Goal: Task Accomplishment & Management: Manage account settings

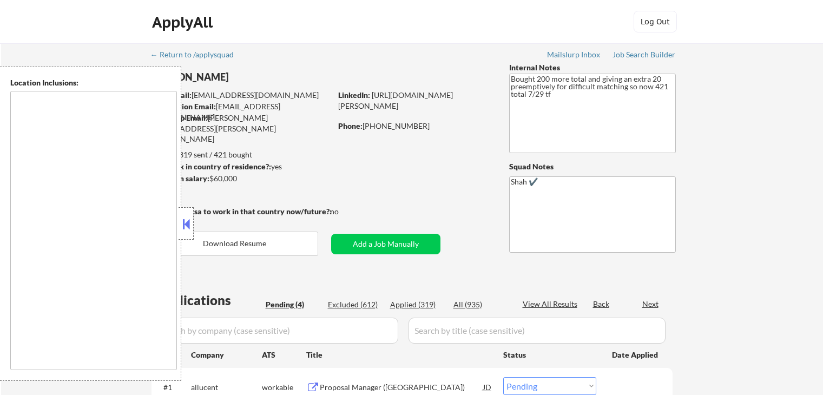
select select ""pending""
type textarea "[GEOGRAPHIC_DATA], [GEOGRAPHIC_DATA] [GEOGRAPHIC_DATA], [GEOGRAPHIC_DATA] [GEOG…"
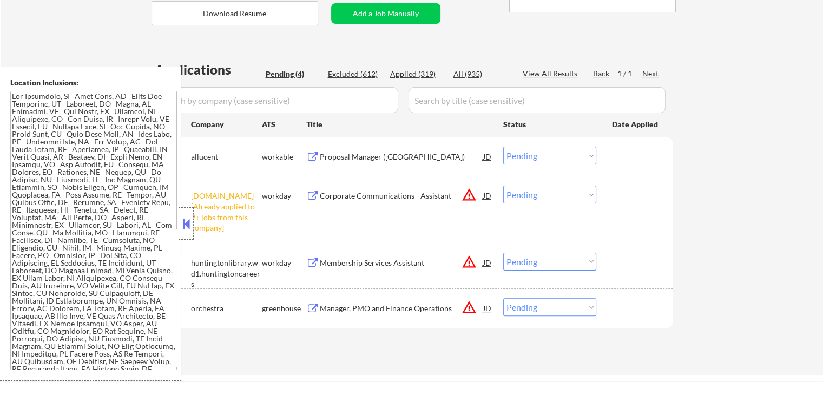
scroll to position [325, 0]
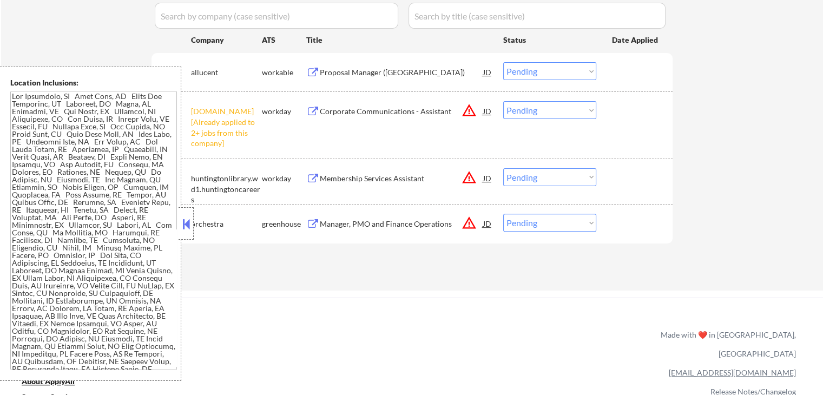
click at [539, 109] on select "Choose an option... Pending Applied Excluded (Questions) Excluded (Expired) Exc…" at bounding box center [549, 110] width 93 height 18
click at [503, 101] on select "Choose an option... Pending Applied Excluded (Questions) Excluded (Expired) Exc…" at bounding box center [549, 110] width 93 height 18
click at [728, 129] on div "← Return to /applysquad Mailslurp Inbox Job Search Builder [PERSON_NAME] User E…" at bounding box center [412, 5] width 822 height 572
click at [319, 69] on button at bounding box center [313, 73] width 14 height 10
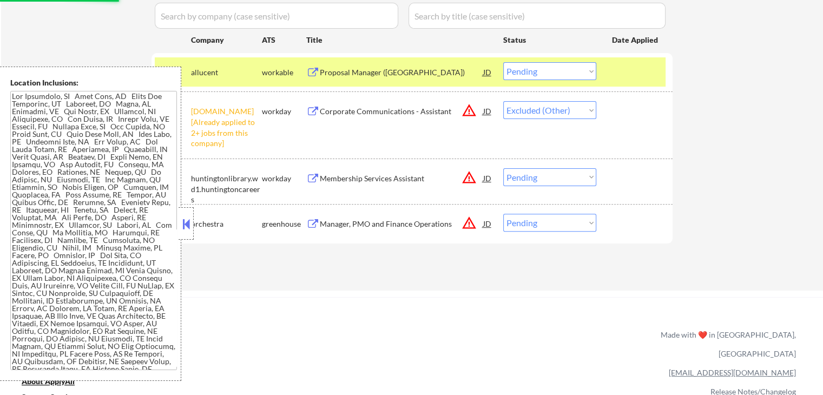
select select ""pending""
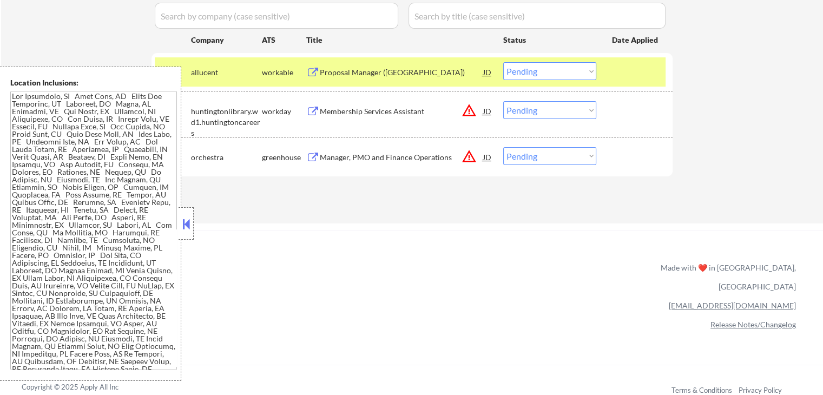
click at [541, 71] on select "Choose an option... Pending Applied Excluded (Questions) Excluded (Expired) Exc…" at bounding box center [549, 71] width 93 height 18
click at [503, 62] on select "Choose an option... Pending Applied Excluded (Questions) Excluded (Expired) Exc…" at bounding box center [549, 71] width 93 height 18
click at [360, 110] on div "Membership Services Assistant" at bounding box center [401, 111] width 163 height 11
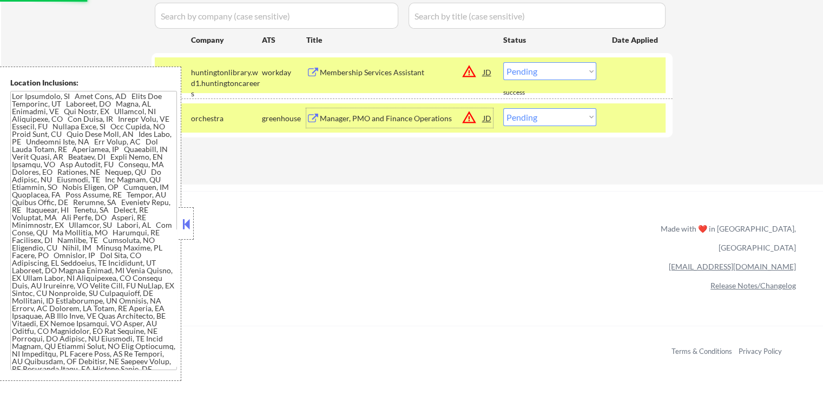
click at [370, 159] on div "Applications Pending (2) Excluded (614) Applied (319) All (935) View All Result…" at bounding box center [412, 70] width 521 height 188
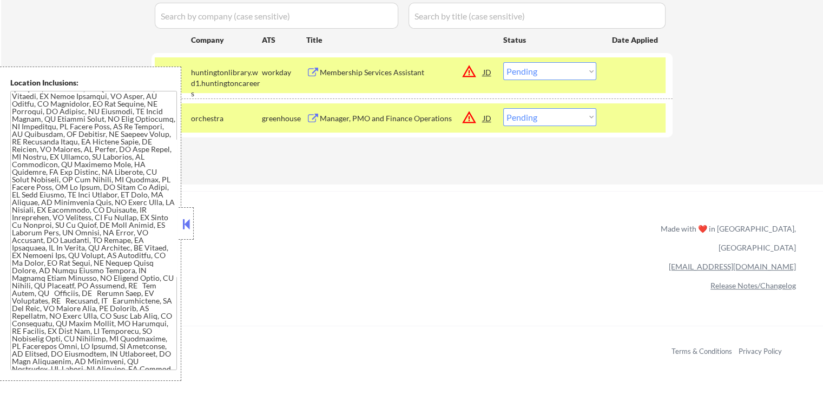
scroll to position [271, 0]
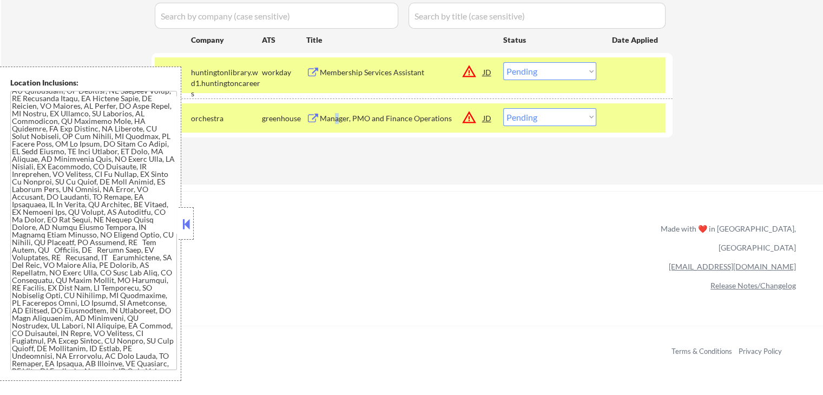
click at [337, 119] on div "Manager, PMO and Finance Operations" at bounding box center [401, 118] width 163 height 11
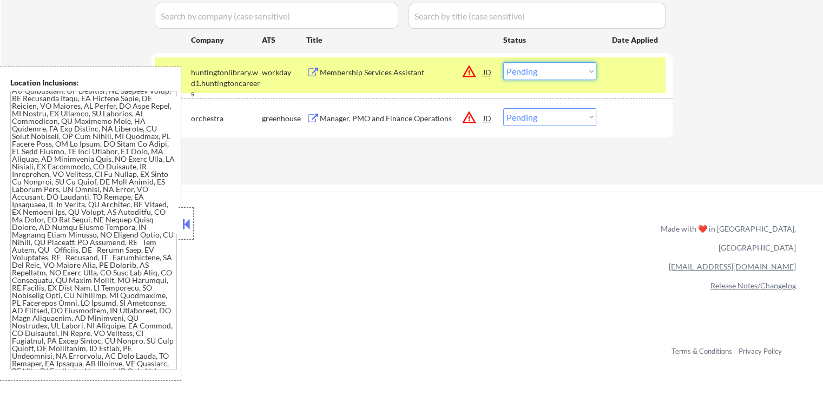
click at [533, 67] on select "Choose an option... Pending Applied Excluded (Questions) Excluded (Expired) Exc…" at bounding box center [549, 71] width 93 height 18
click at [503, 62] on select "Choose an option... Pending Applied Excluded (Questions) Excluded (Expired) Exc…" at bounding box center [549, 71] width 93 height 18
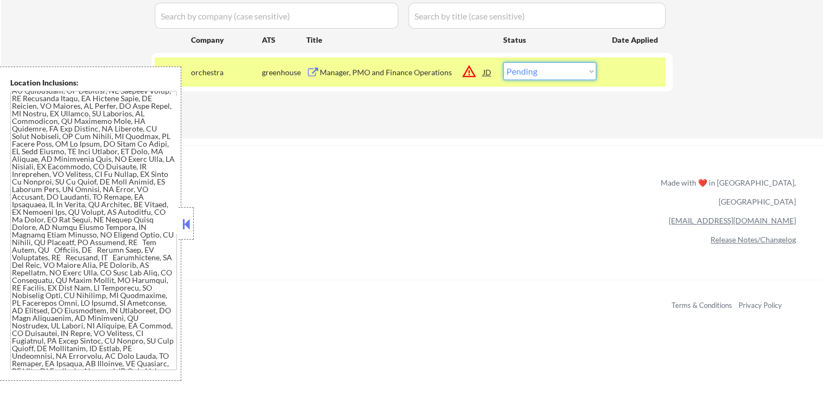
click at [540, 75] on select "Choose an option... Pending Applied Excluded (Questions) Excluded (Expired) Exc…" at bounding box center [549, 71] width 93 height 18
select select ""excluded""
click at [503, 62] on select "Choose an option... Pending Applied Excluded (Questions) Excluded (Expired) Exc…" at bounding box center [549, 71] width 93 height 18
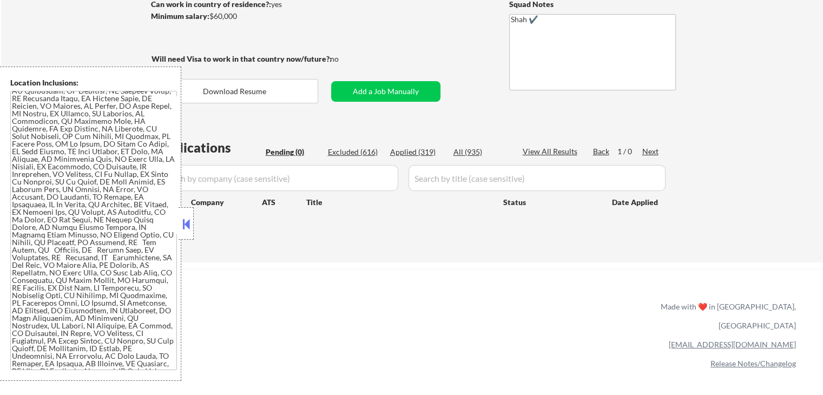
scroll to position [54, 0]
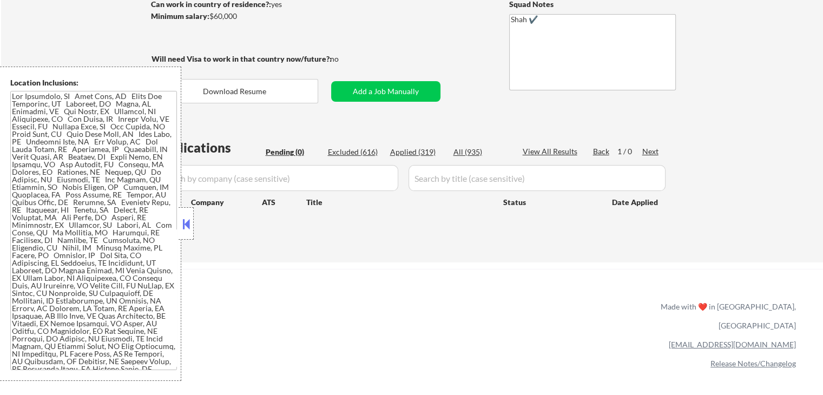
scroll to position [217, 0]
